Goal: Transaction & Acquisition: Purchase product/service

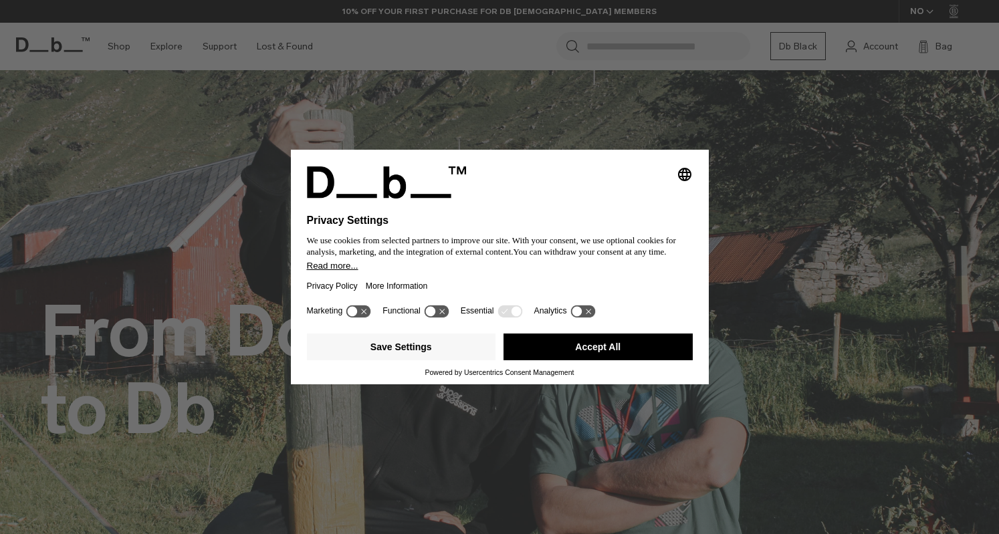
click at [606, 342] on button "Accept All" at bounding box center [597, 347] width 189 height 27
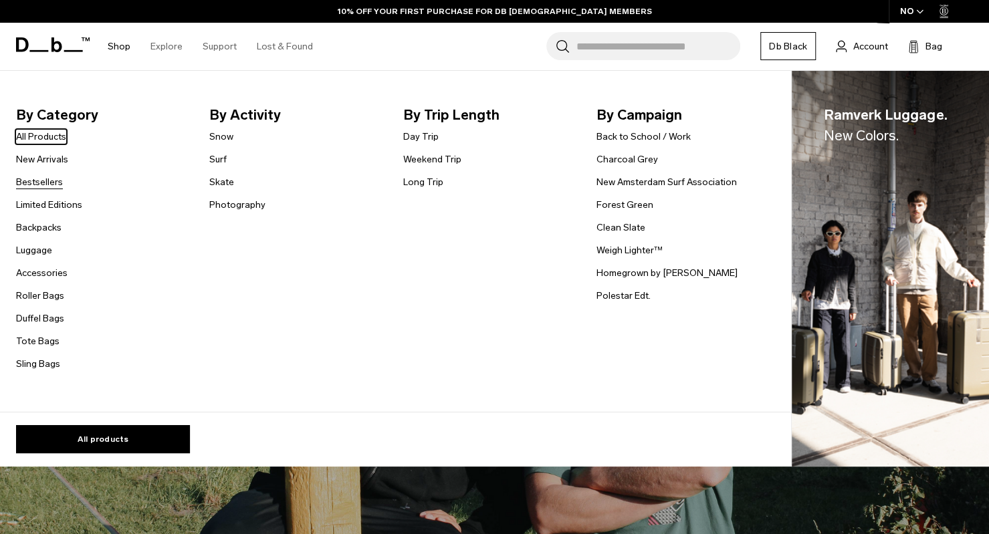
click at [44, 182] on link "Bestsellers" at bounding box center [39, 182] width 47 height 14
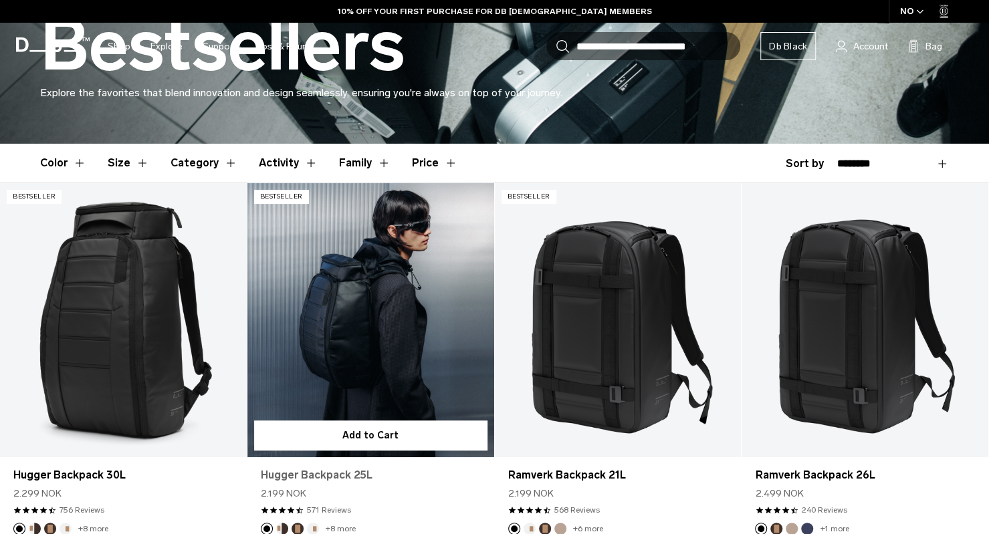
scroll to position [346, 0]
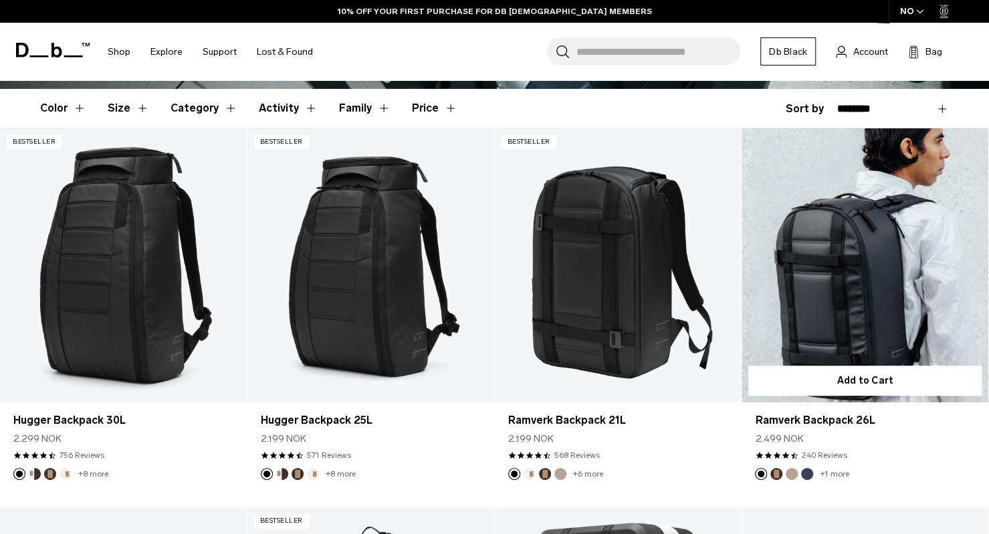
click at [855, 343] on link "Ramverk Backpack 26L" at bounding box center [864, 265] width 247 height 274
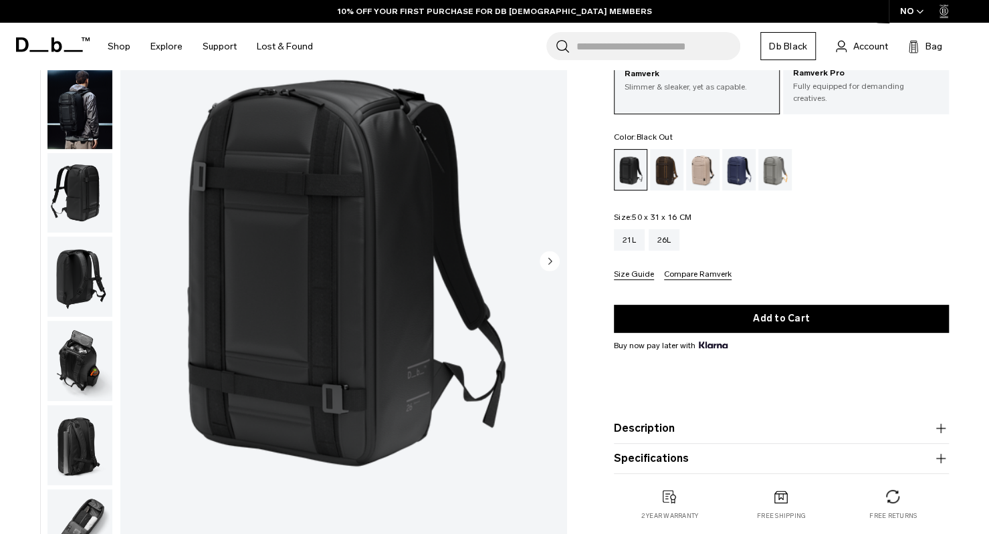
scroll to position [92, 0]
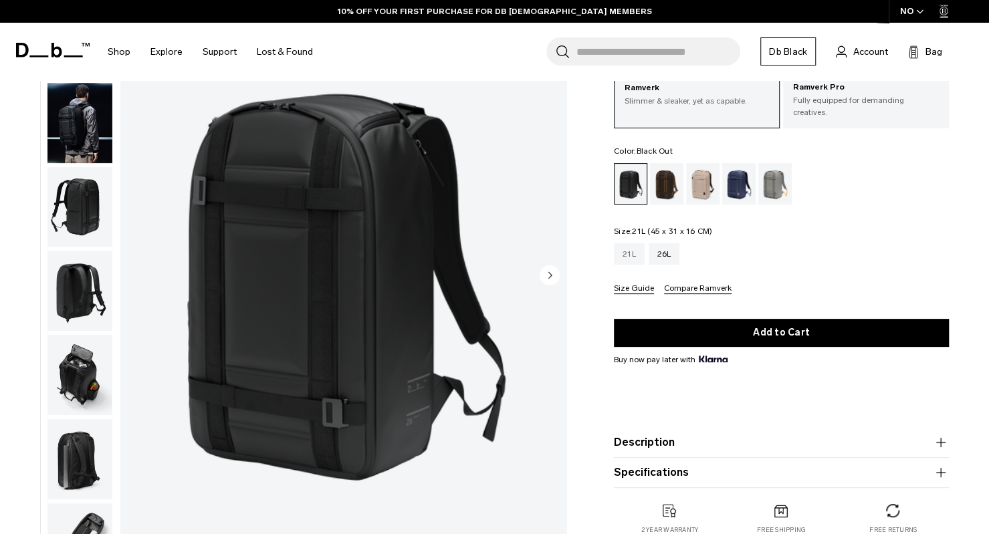
click at [640, 260] on div "21L" at bounding box center [629, 253] width 31 height 21
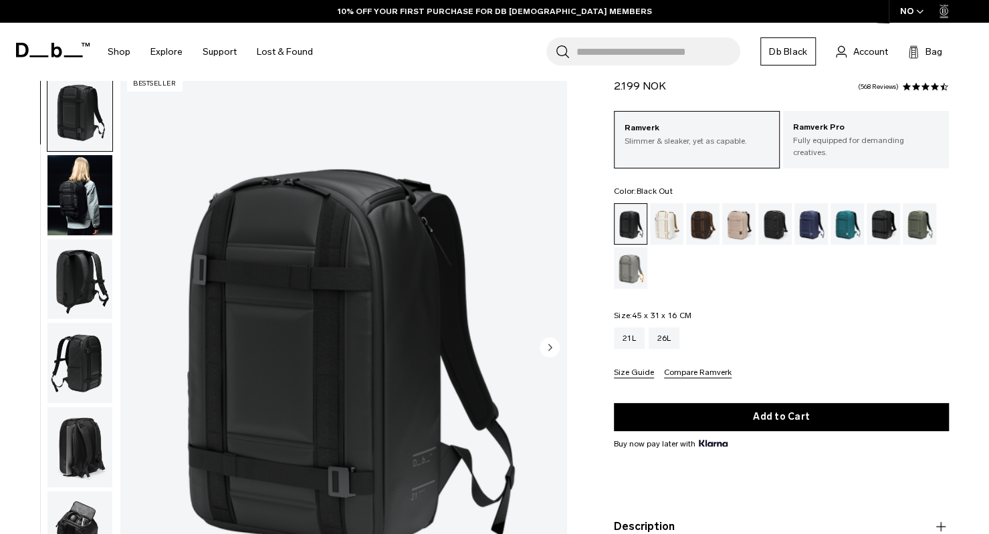
scroll to position [34, 0]
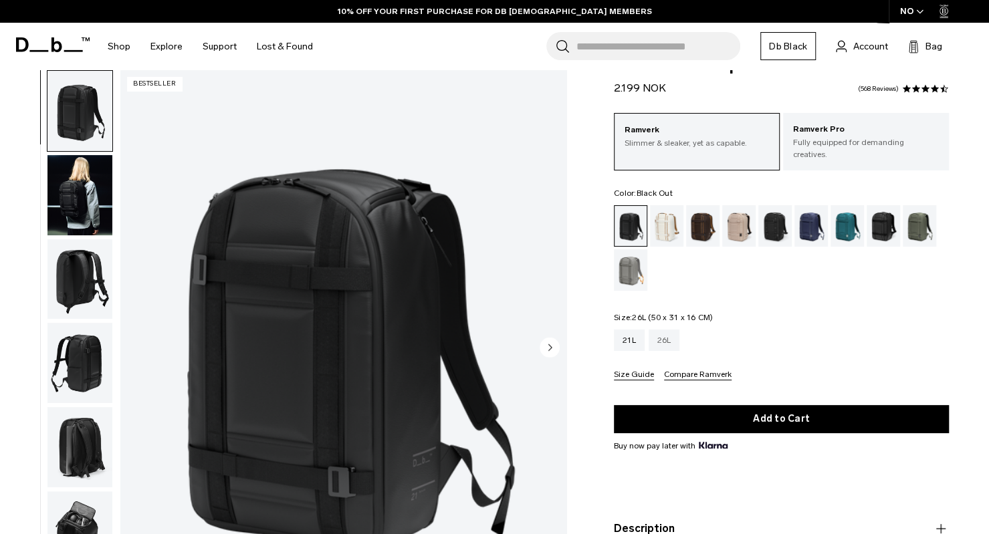
click at [663, 330] on div "26L" at bounding box center [664, 340] width 31 height 21
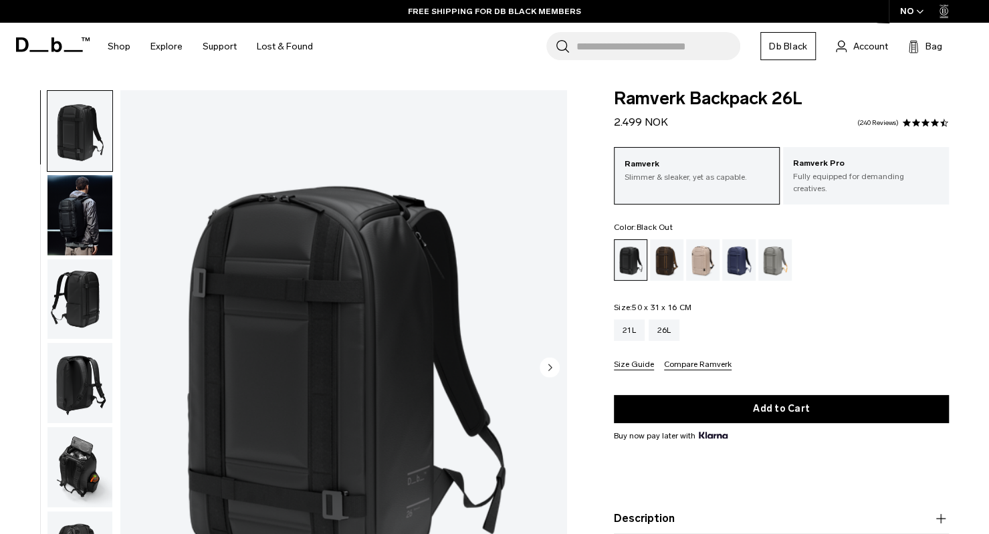
click at [98, 218] on img "button" at bounding box center [79, 215] width 65 height 80
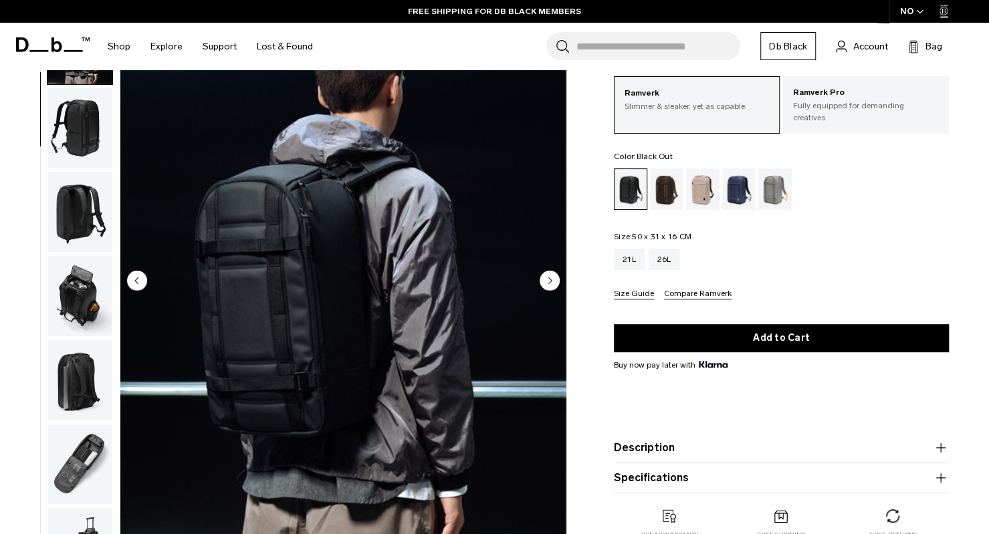
scroll to position [88, 0]
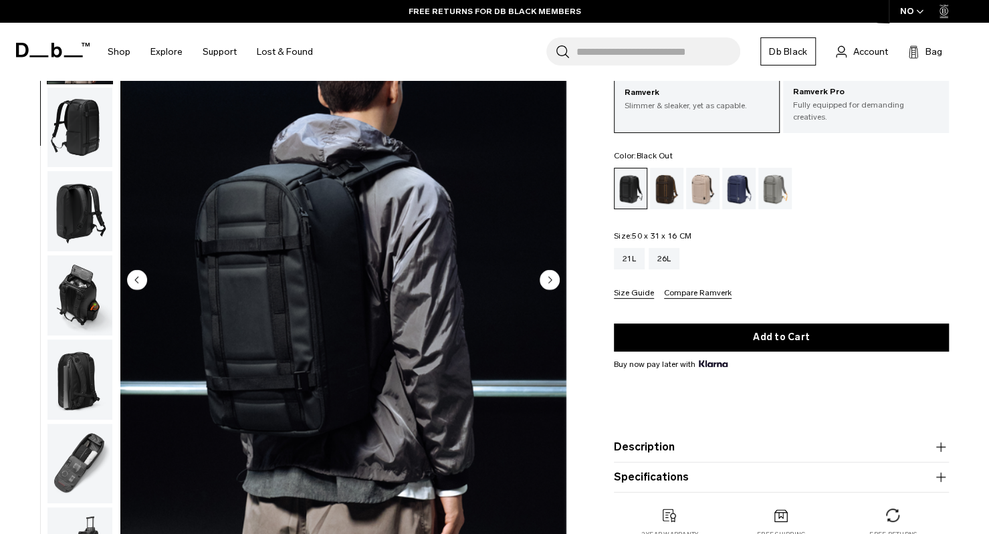
click at [544, 281] on circle "Next slide" at bounding box center [550, 279] width 20 height 20
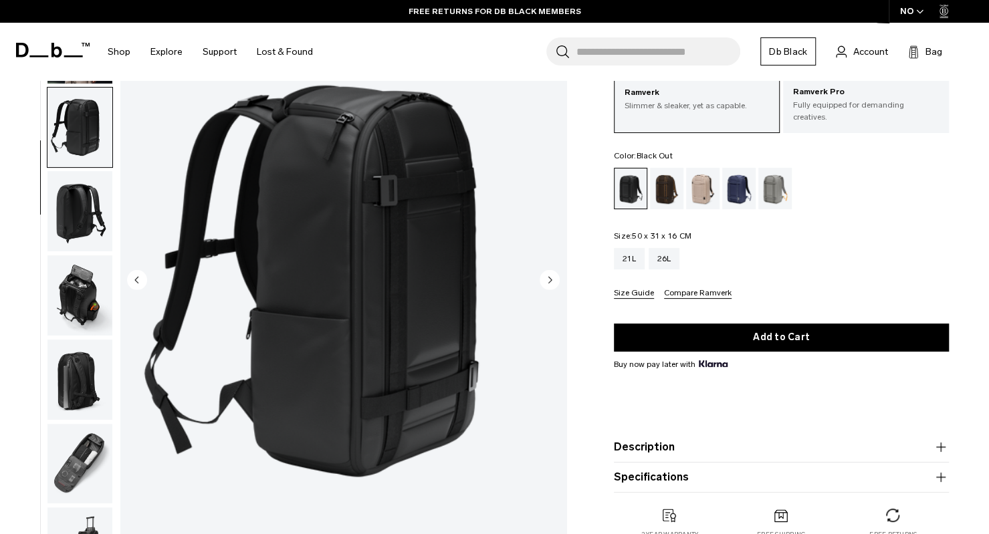
scroll to position [114, 0]
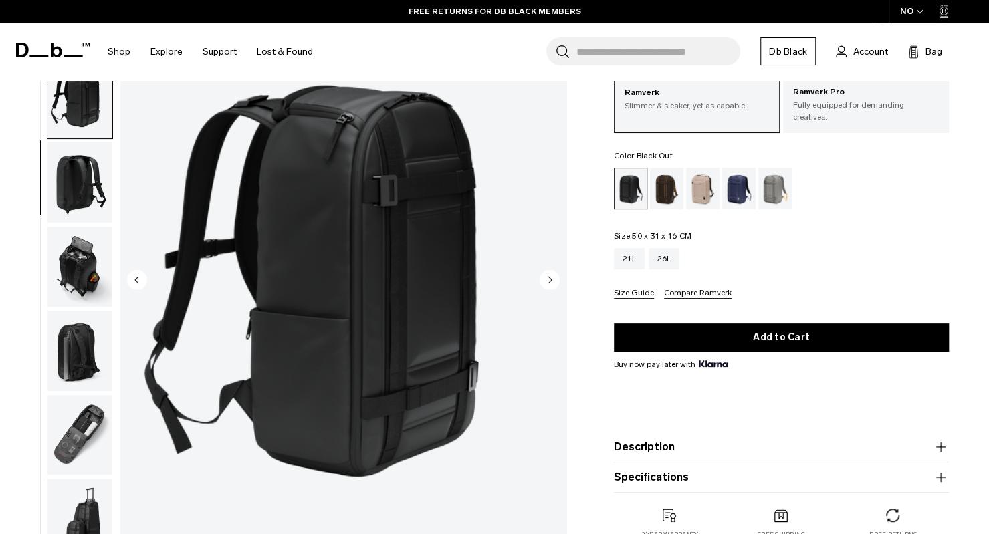
click at [544, 281] on circle "Next slide" at bounding box center [550, 279] width 20 height 20
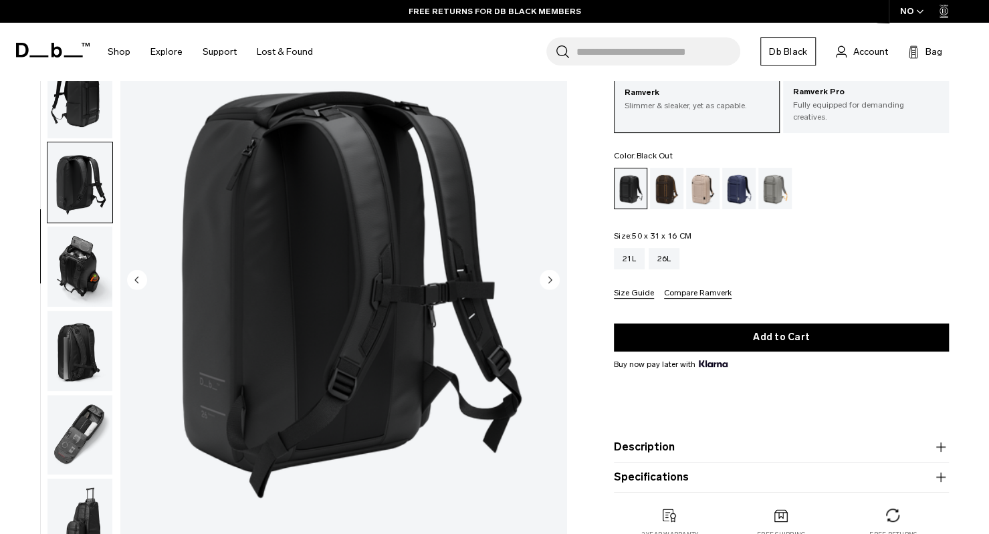
click at [544, 281] on circle "Next slide" at bounding box center [550, 279] width 20 height 20
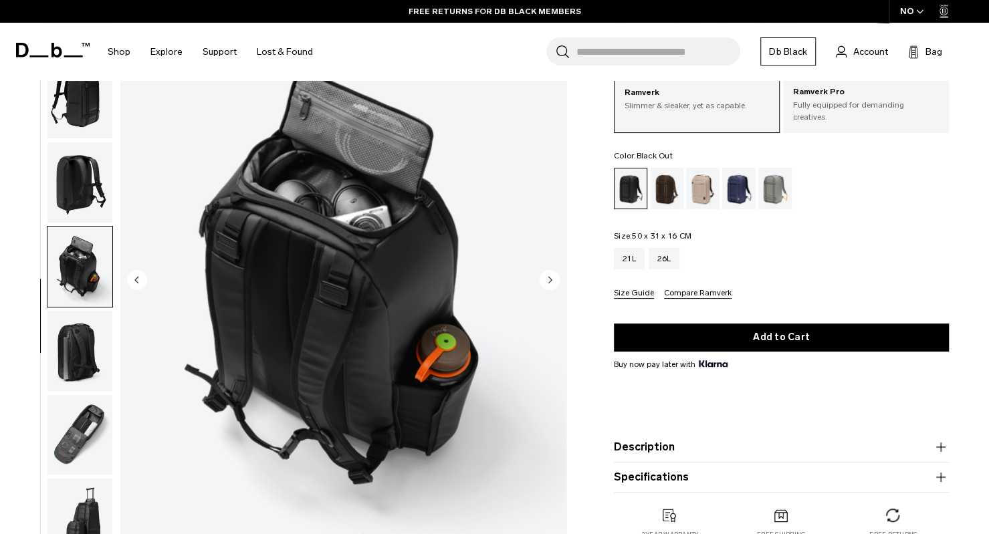
click at [544, 281] on circle "Next slide" at bounding box center [550, 279] width 20 height 20
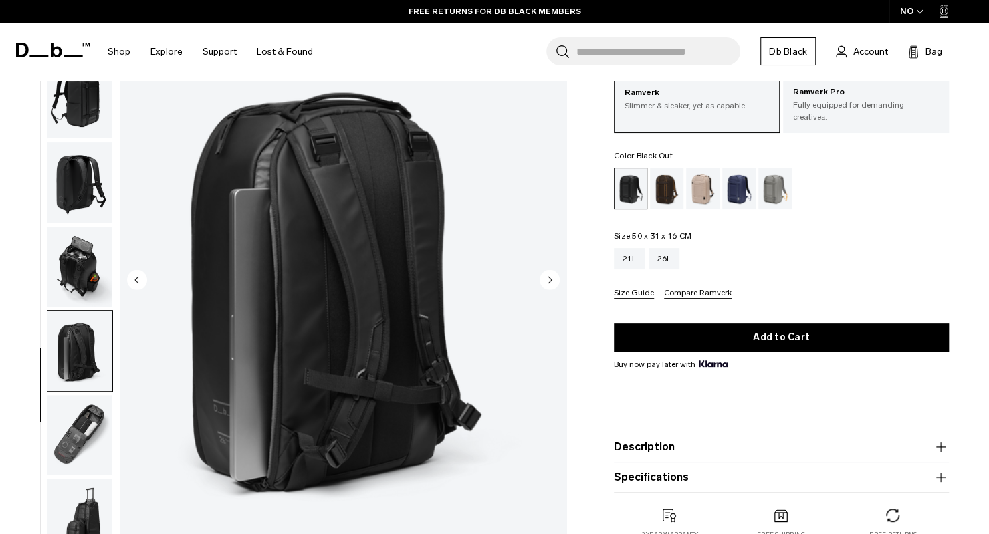
click at [544, 281] on circle "Next slide" at bounding box center [550, 279] width 20 height 20
